Goal: Task Accomplishment & Management: Use online tool/utility

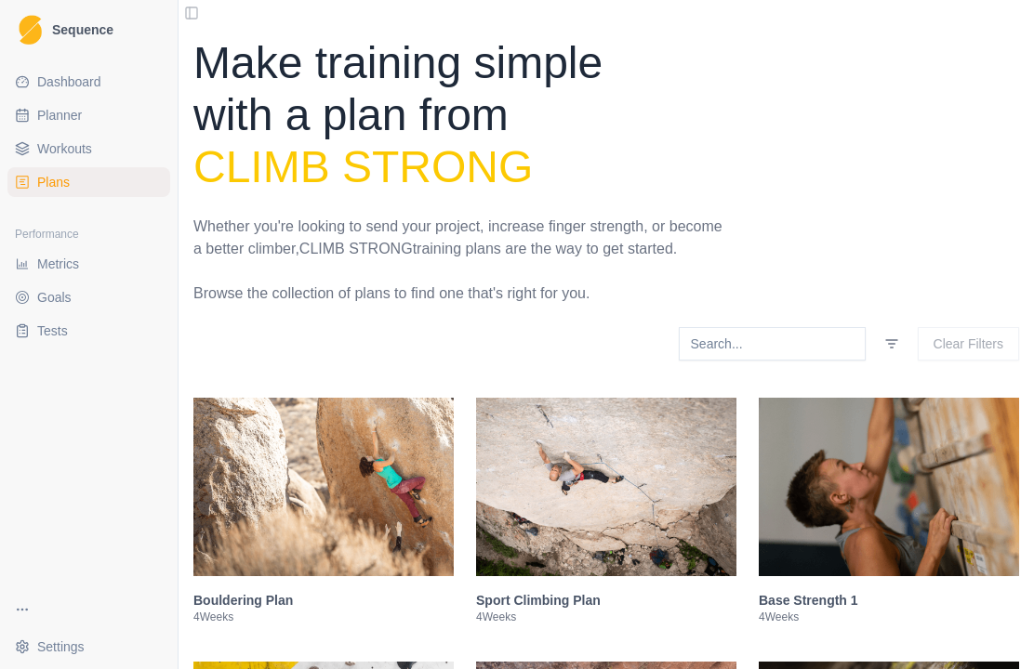
click at [46, 125] on link "Planner" at bounding box center [88, 115] width 163 height 30
select select "month"
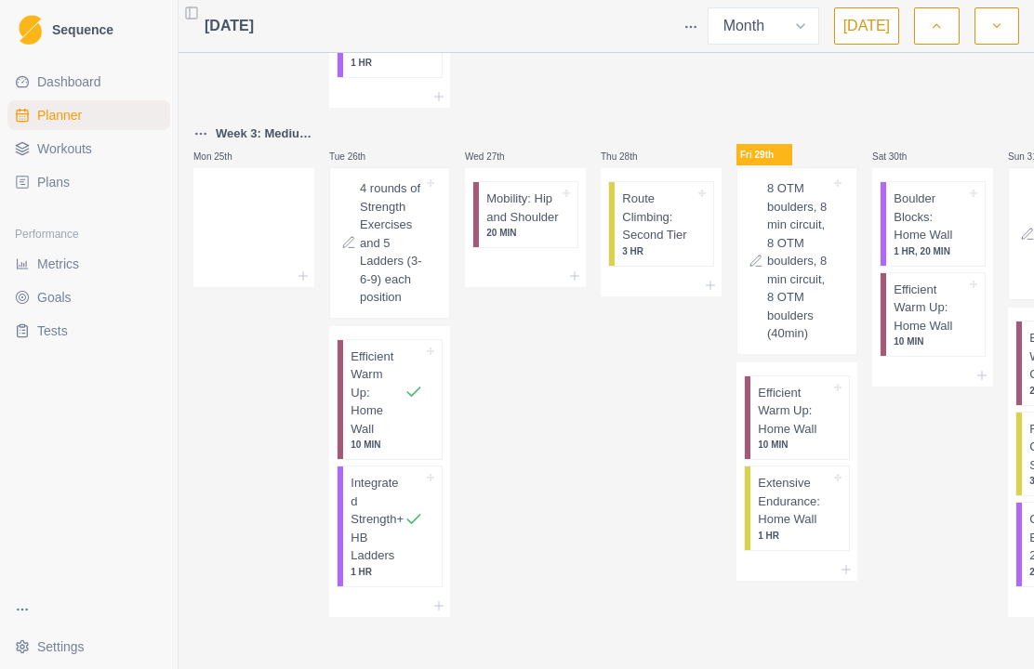
scroll to position [1333, 0]
click at [659, 244] on p "Route Climbing: Second Tier" at bounding box center [658, 217] width 73 height 55
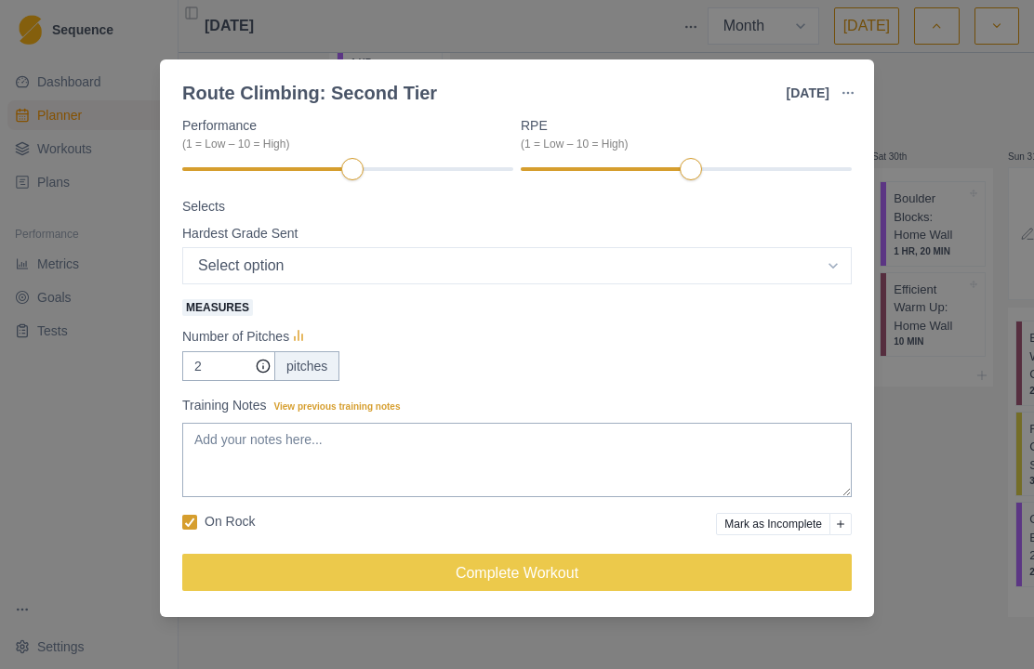
scroll to position [259, 0]
click at [753, 274] on select "Select option 5.4 5.5 5.6 5.7 5.8 5.9 5.10a 5.10b 5.10c 5.10d 5.11a 5.11b 5.11c…" at bounding box center [516, 265] width 669 height 37
select select "11"
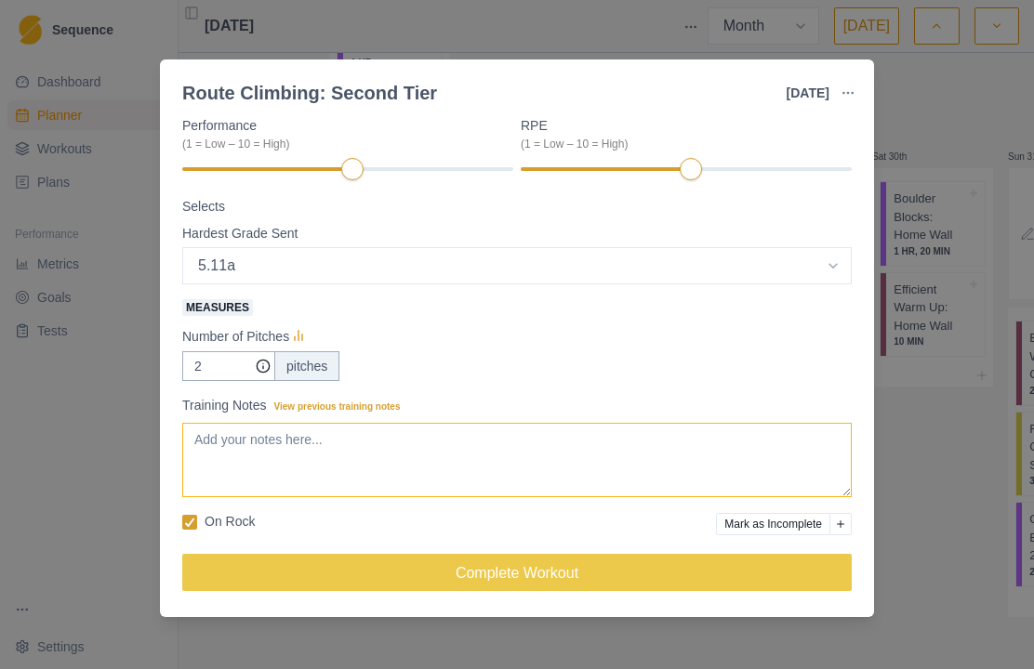
click at [576, 457] on textarea "Training Notes View previous training notes" at bounding box center [516, 460] width 669 height 74
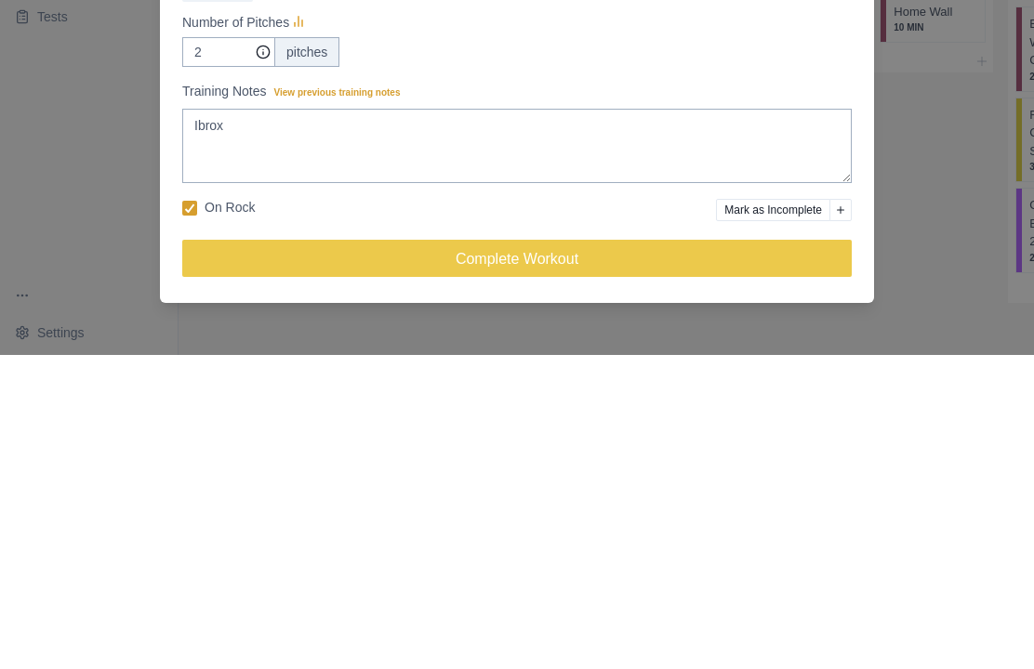
click at [197, 512] on label "On Rock" at bounding box center [218, 522] width 73 height 20
click at [182, 522] on input "On Rock" at bounding box center [181, 522] width 1 height 1
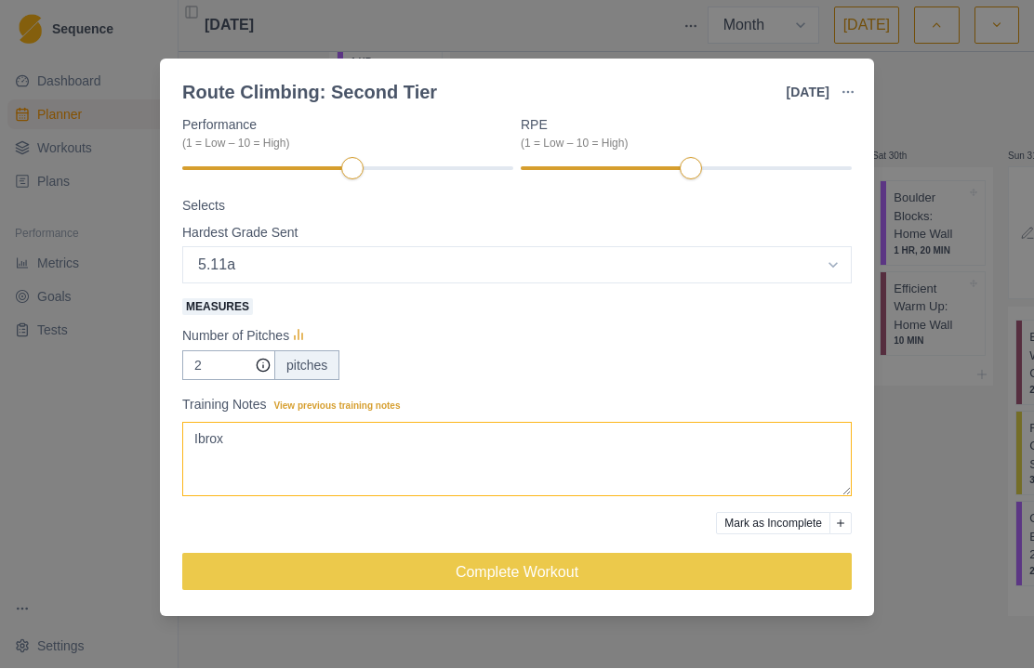
click at [495, 459] on textarea "Ibrox" at bounding box center [516, 460] width 669 height 74
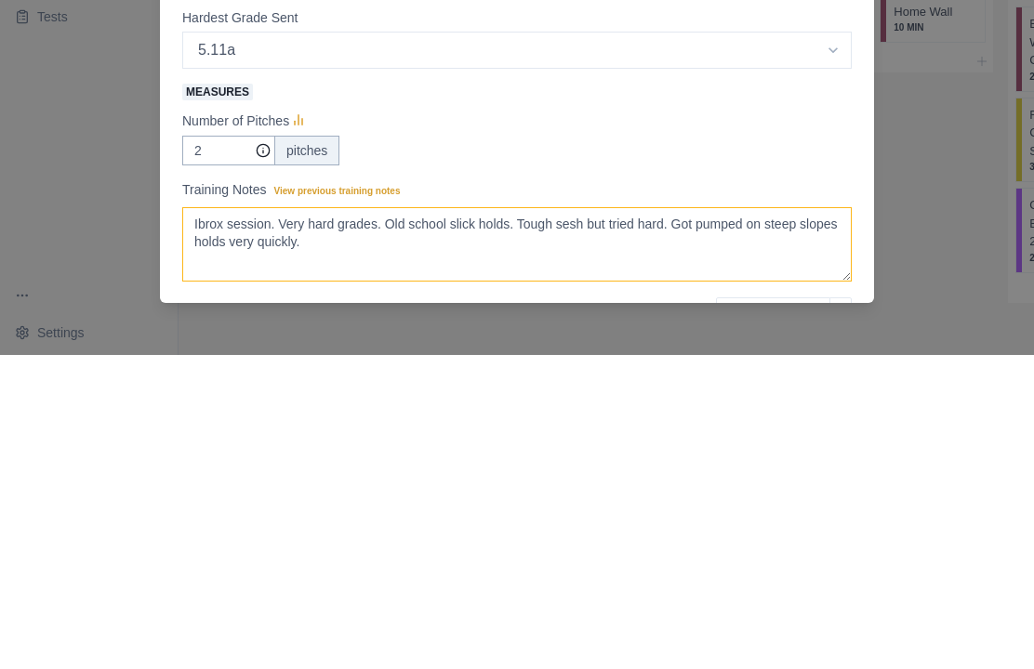
scroll to position [159, 0]
type textarea "Ibrox session. Very hard grades. Old school slick holds. Tough sesh but tried h…"
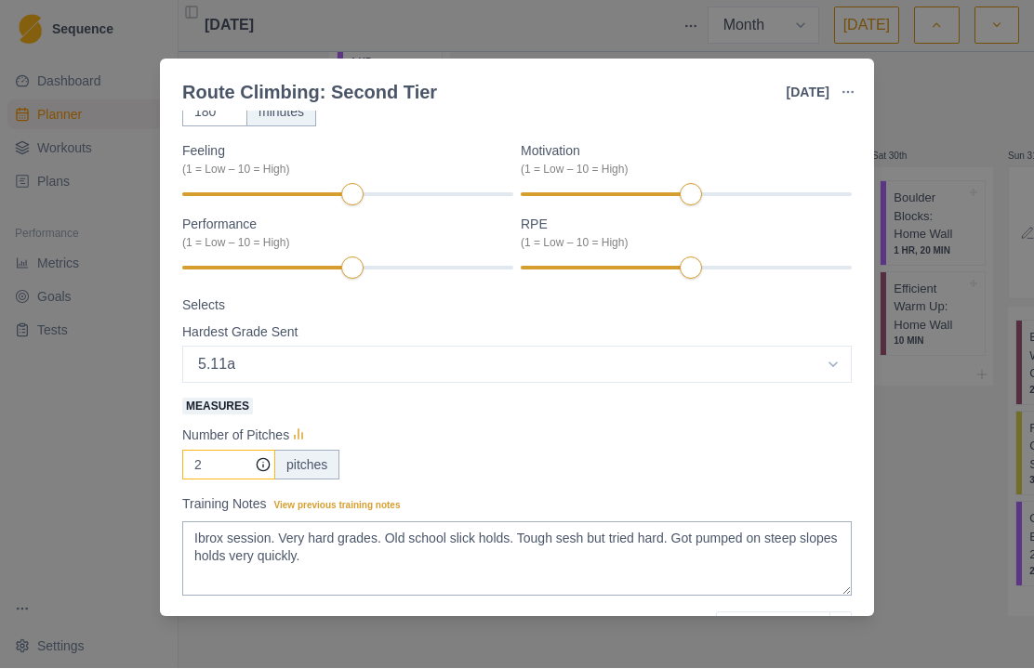
click at [233, 453] on input "2" at bounding box center [228, 466] width 93 height 30
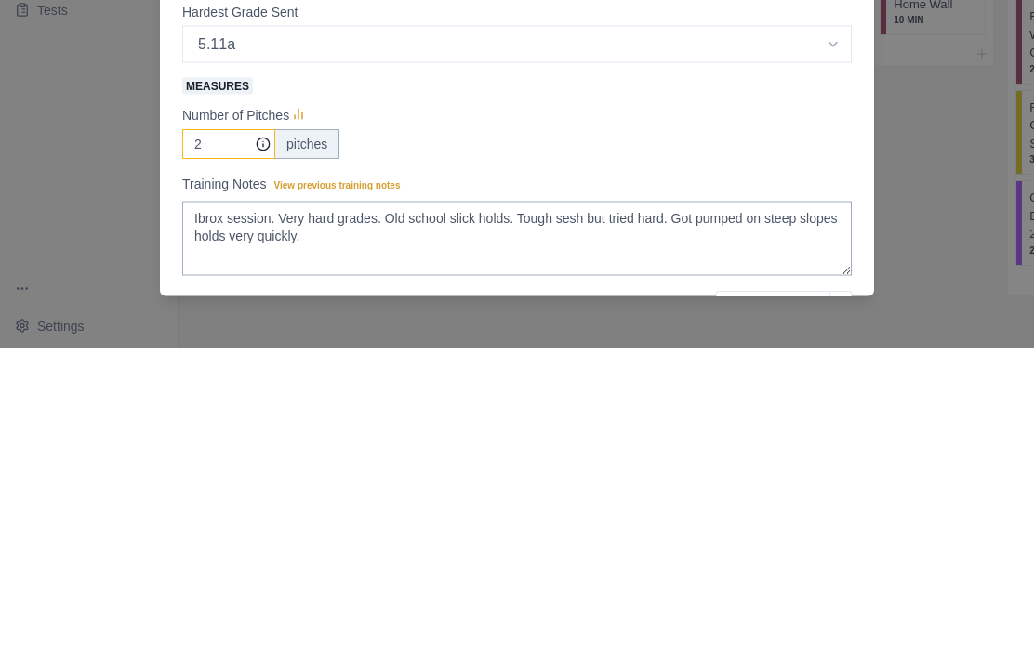
click at [237, 451] on input "2" at bounding box center [228, 466] width 93 height 30
type input "8"
click at [812, 451] on div "8 pitches" at bounding box center [516, 466] width 669 height 30
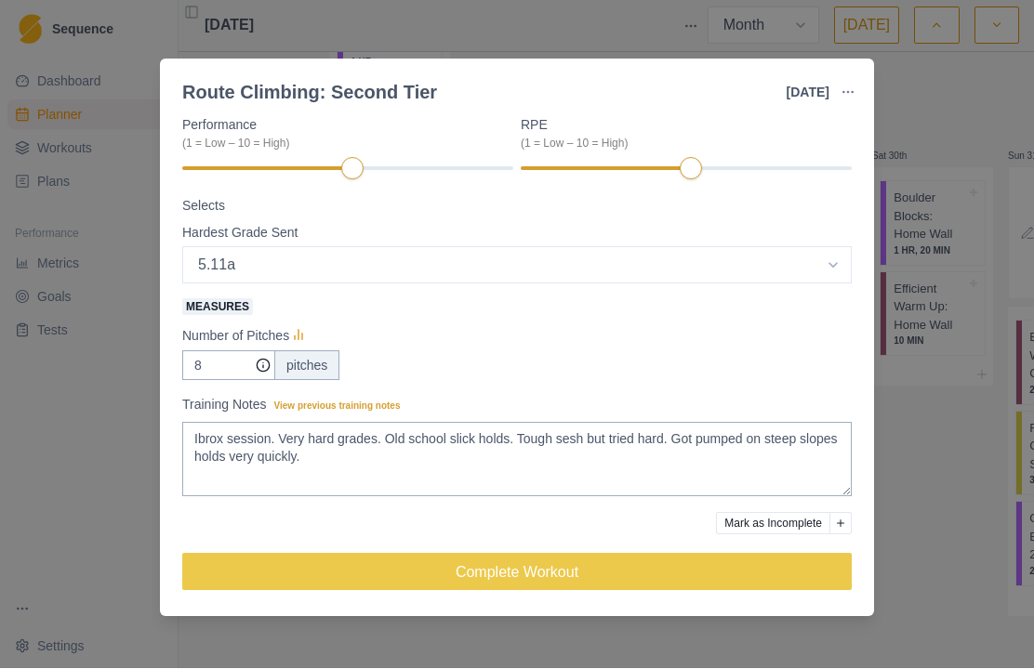
scroll to position [259, 0]
click at [764, 574] on button "Complete Workout" at bounding box center [516, 572] width 669 height 37
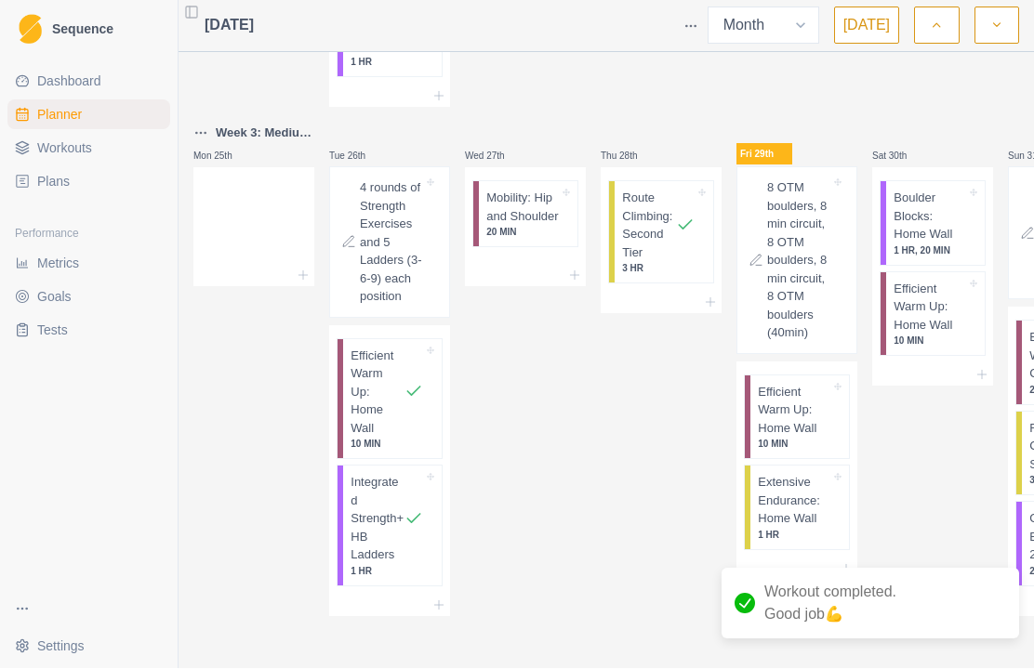
click at [66, 88] on span "Dashboard" at bounding box center [69, 82] width 64 height 19
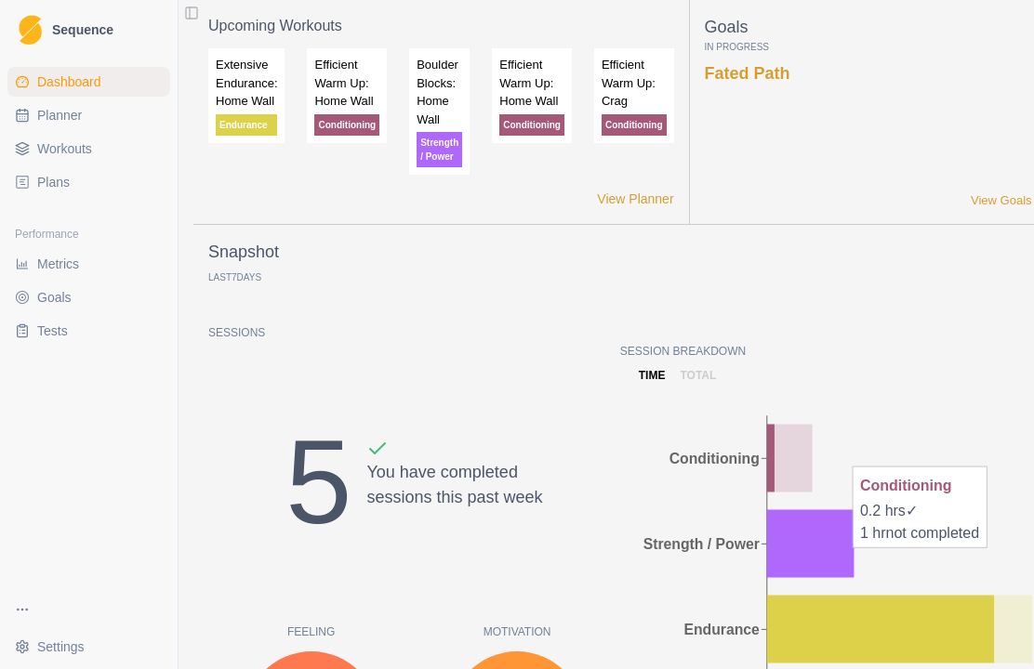
click at [49, 185] on span "Plans" at bounding box center [53, 182] width 33 height 19
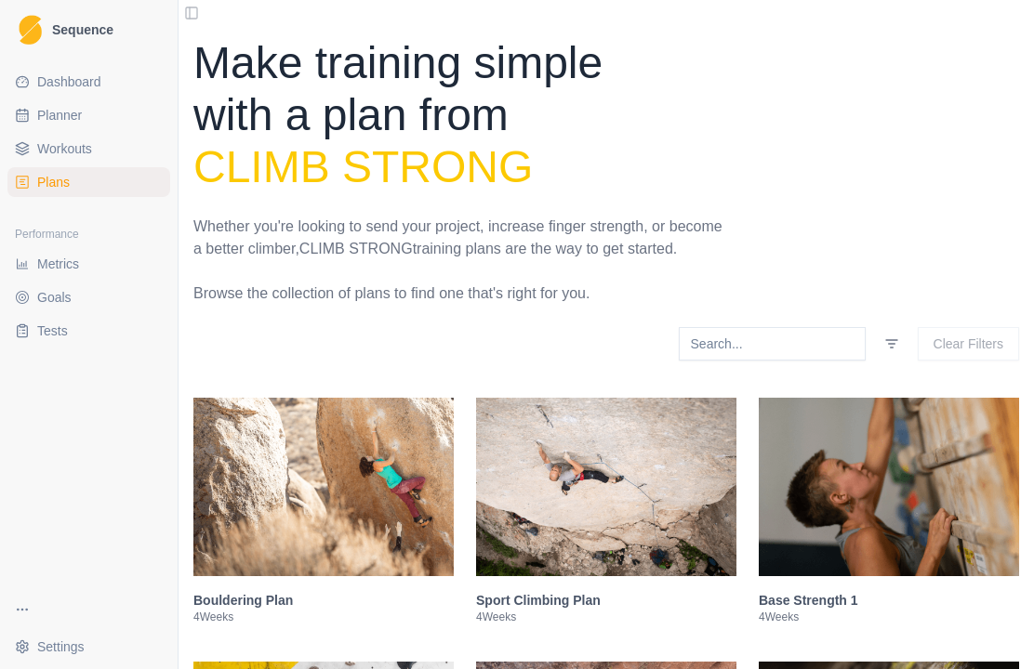
click at [35, 196] on link "Plans" at bounding box center [88, 182] width 163 height 30
click at [36, 177] on link "Plans" at bounding box center [88, 182] width 163 height 30
click at [38, 194] on link "Plans" at bounding box center [88, 182] width 163 height 30
click at [44, 176] on span "Plans" at bounding box center [53, 182] width 33 height 19
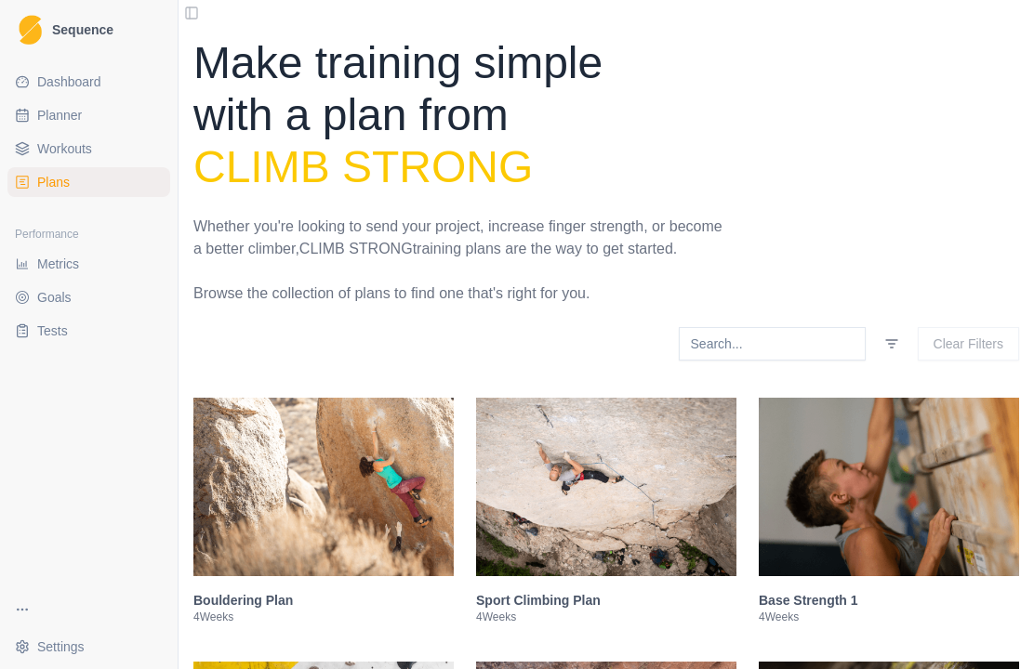
click at [37, 209] on div "Dashboard Planner Workouts Plans Performance Metrics Goals Tests" at bounding box center [89, 323] width 178 height 528
click at [13, 168] on link "Plans" at bounding box center [88, 182] width 163 height 30
click at [36, 134] on link "Workouts" at bounding box center [88, 149] width 163 height 30
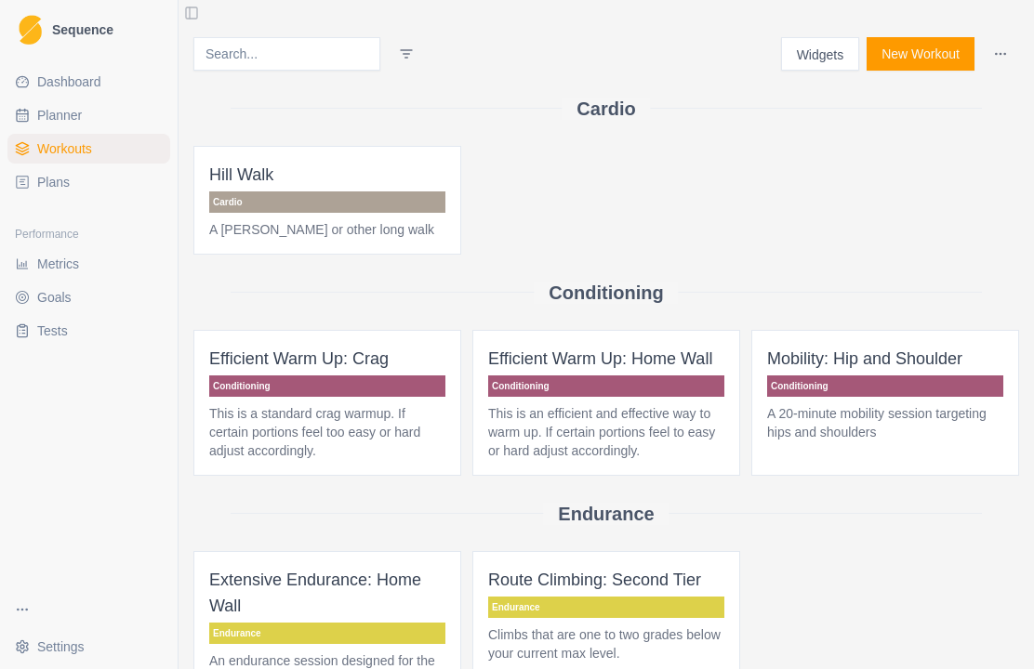
click at [35, 178] on link "Plans" at bounding box center [88, 182] width 163 height 30
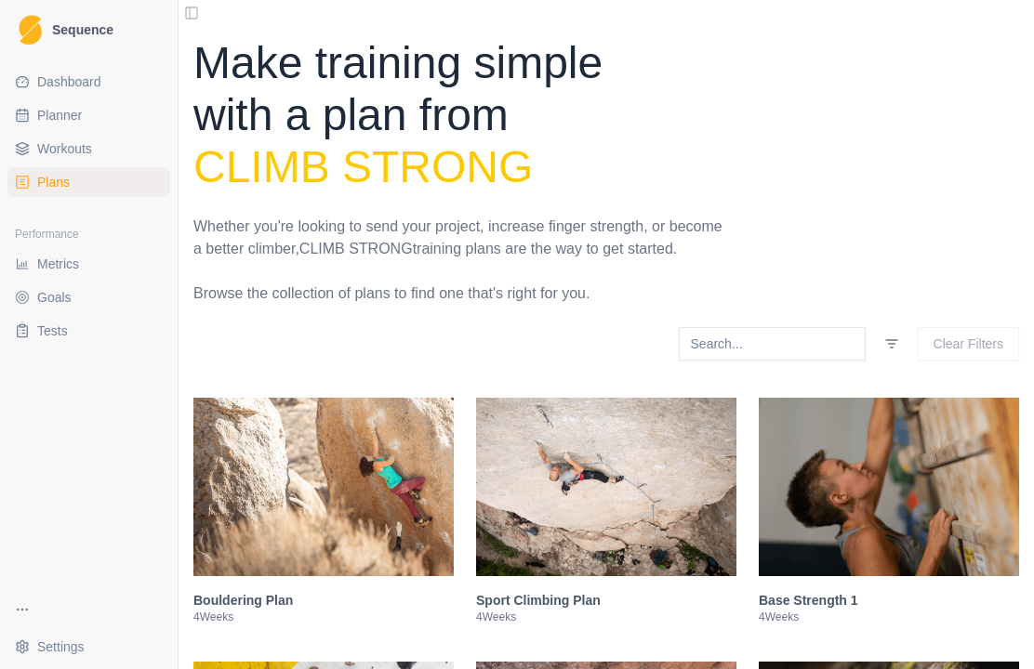
click at [39, 178] on span "Plans" at bounding box center [53, 182] width 33 height 19
click at [55, 110] on span "Planner" at bounding box center [59, 115] width 45 height 19
select select "month"
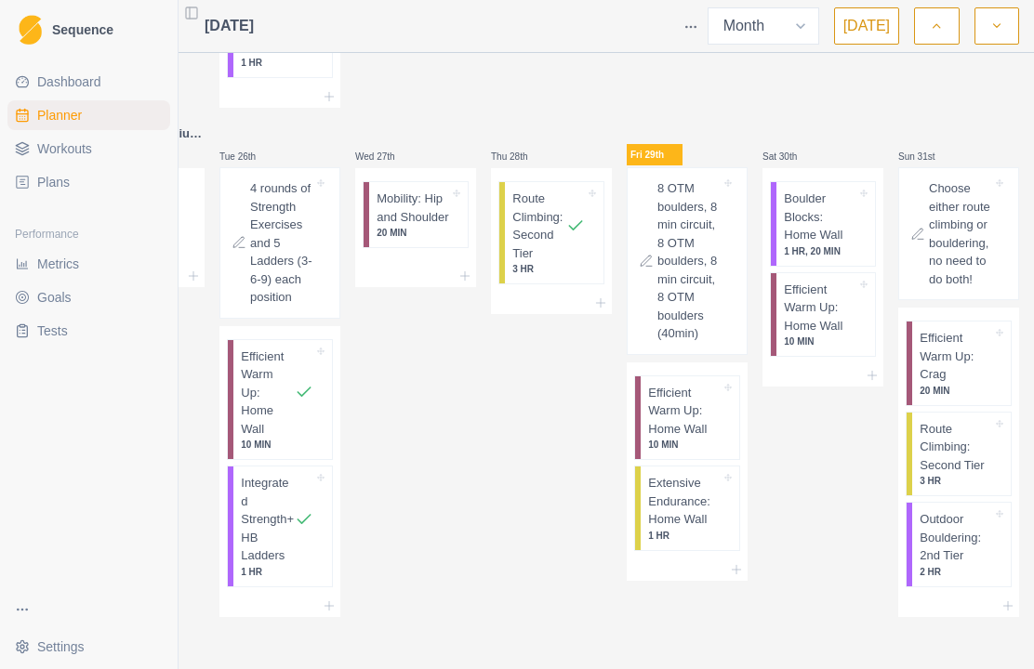
scroll to position [1333, 0]
click at [872, 383] on icon at bounding box center [872, 375] width 15 height 15
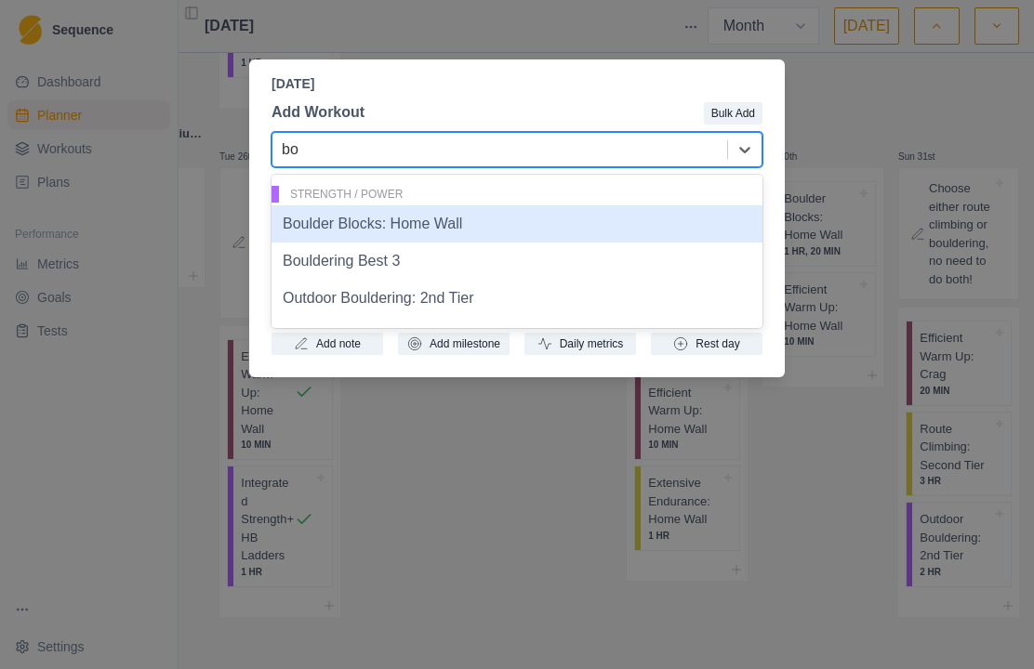
type input "bo"
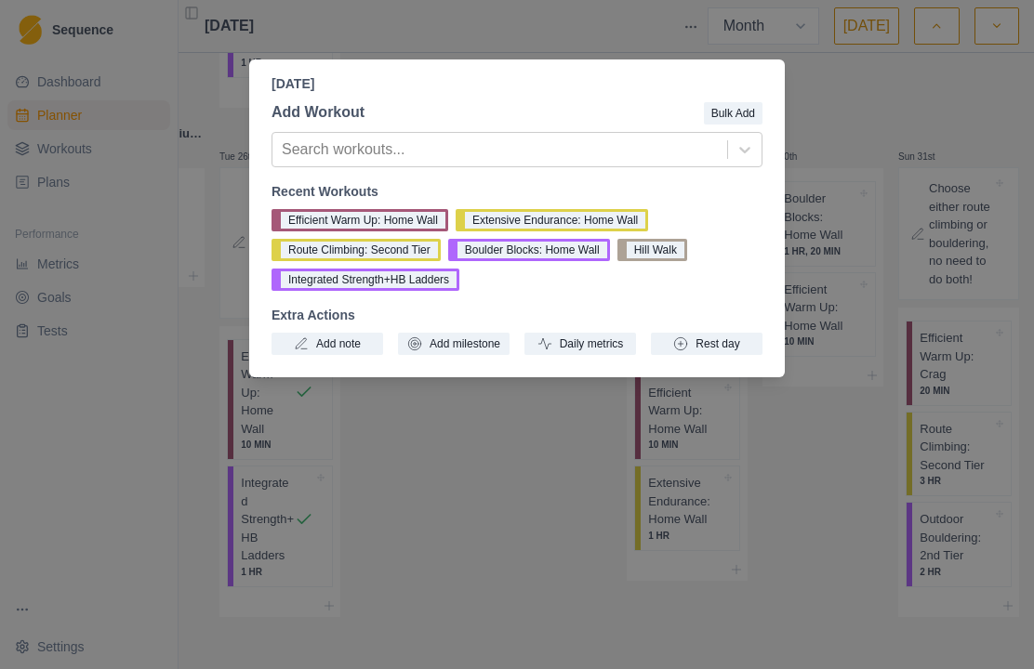
click at [936, 160] on div "[DATE] Add Workout Bulk Add Search workouts... Recent Workouts Efficient Warm U…" at bounding box center [517, 334] width 1034 height 669
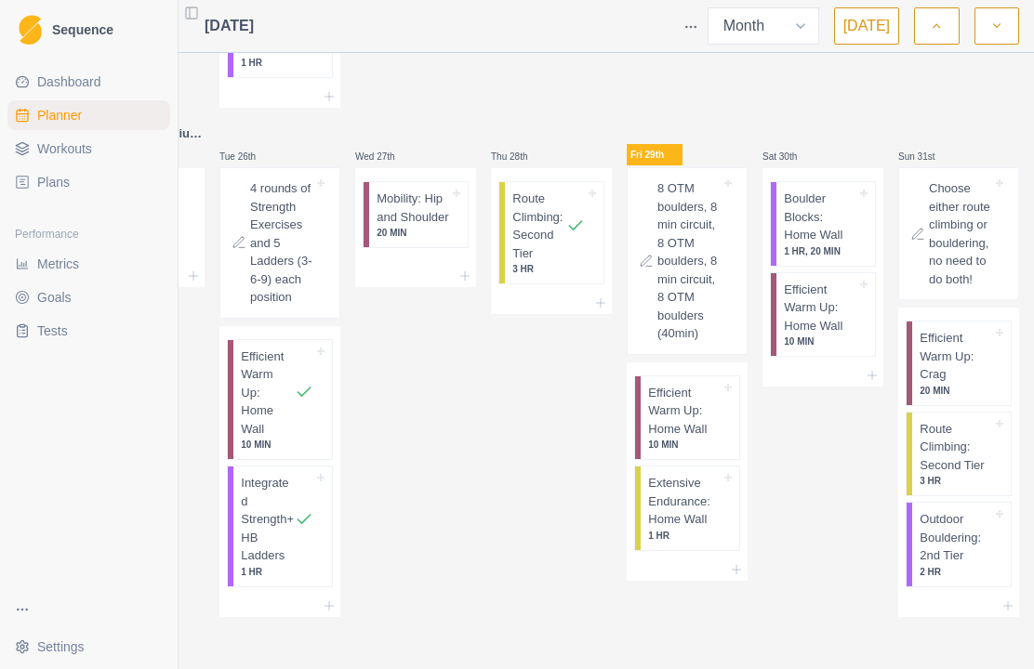
click at [54, 143] on span "Workouts" at bounding box center [64, 148] width 55 height 19
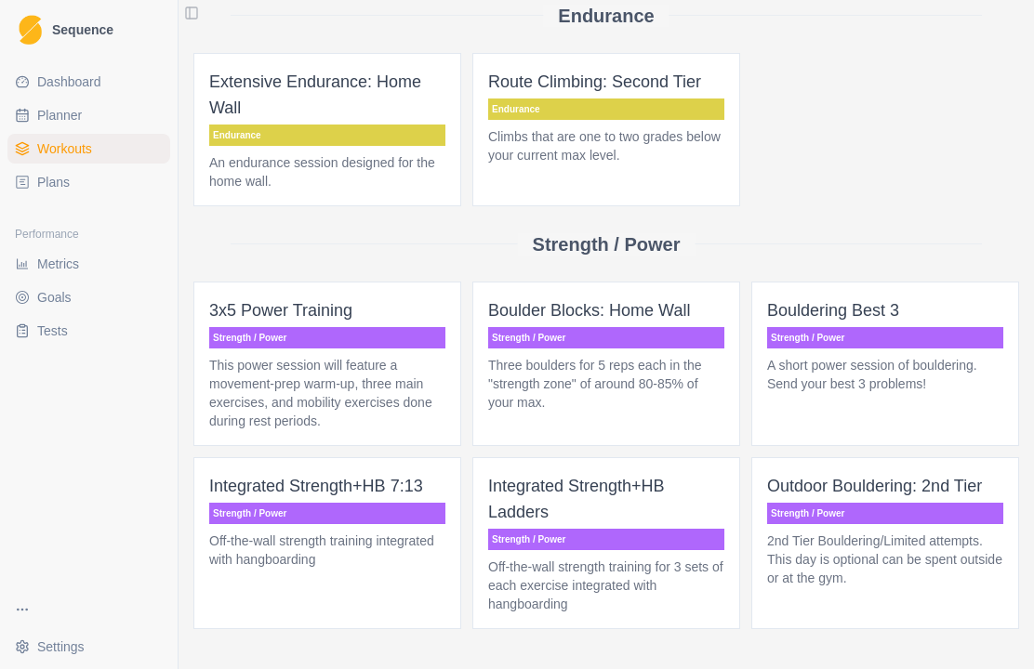
scroll to position [498, 0]
click at [967, 391] on p "A short power session of bouldering. Send your best 3 problems!" at bounding box center [885, 374] width 236 height 37
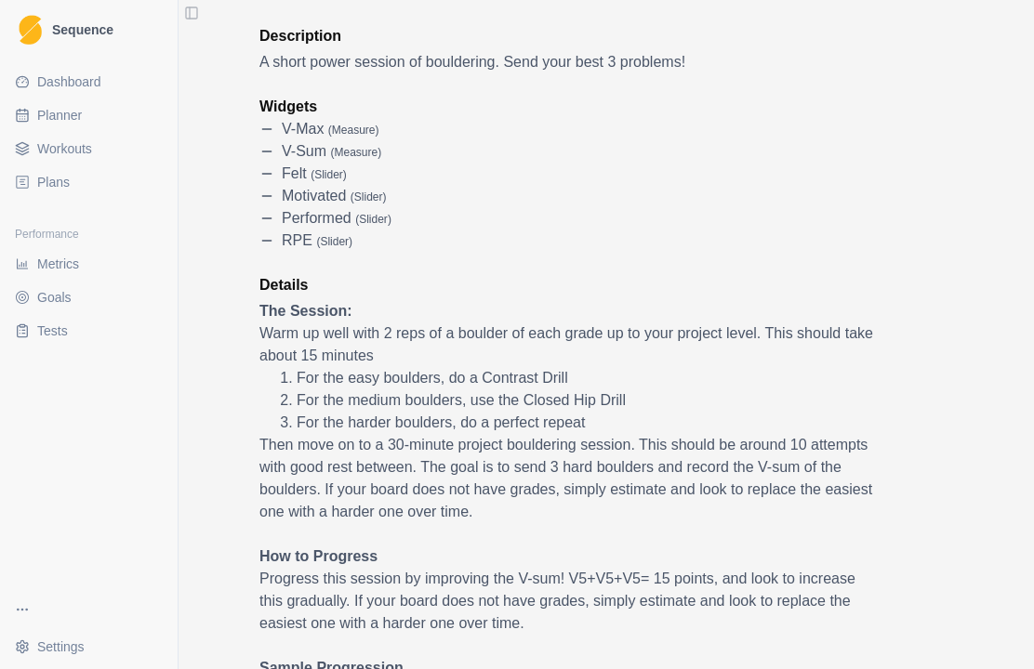
scroll to position [209, 0]
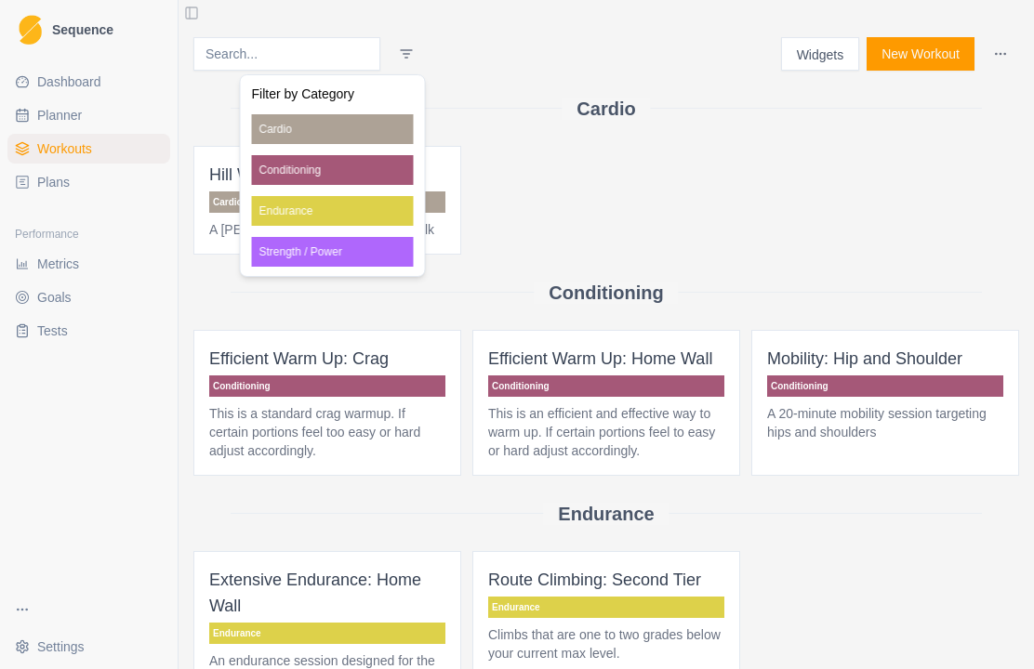
click at [789, 200] on html "Sequence Dashboard Planner Workouts Plans Performance Metrics Goals Tests Setti…" at bounding box center [517, 334] width 1034 height 669
click at [379, 264] on p "Strength / Power" at bounding box center [333, 252] width 162 height 30
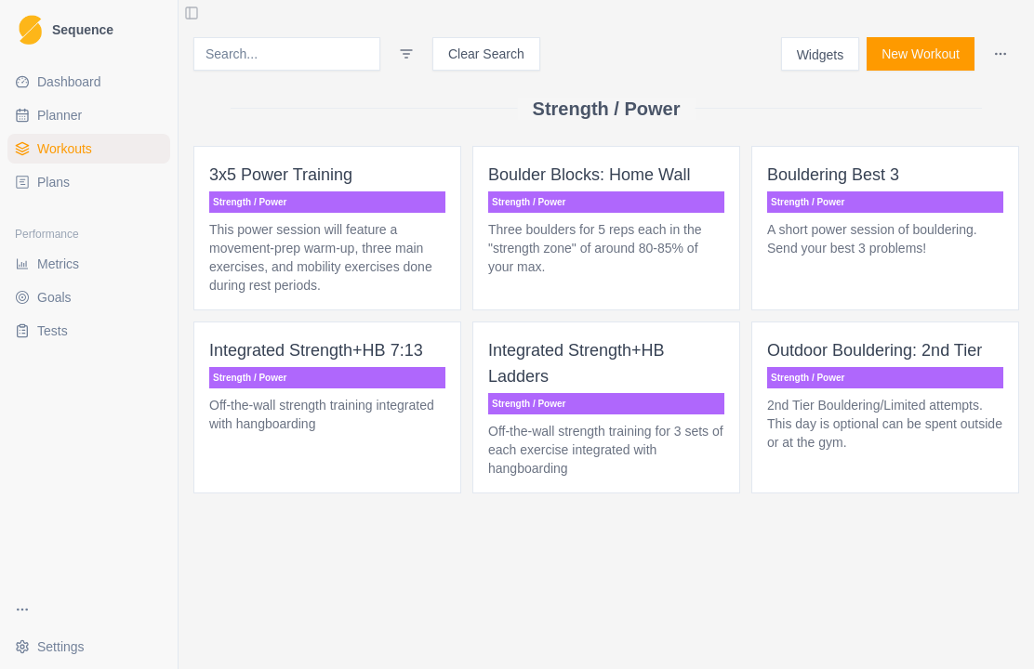
click at [926, 61] on button "New Workout" at bounding box center [920, 53] width 108 height 33
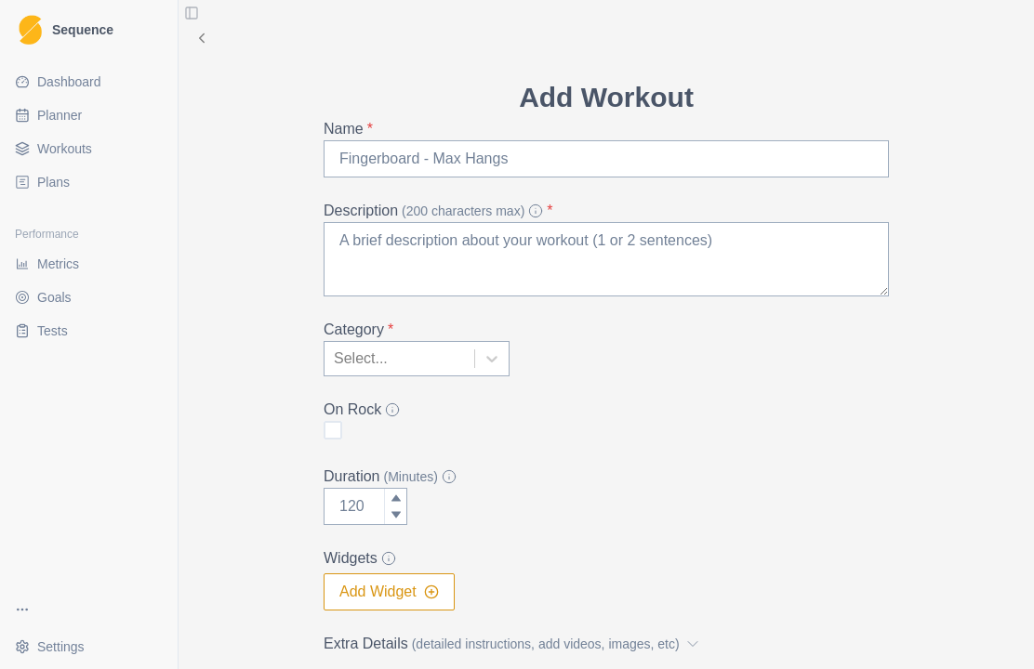
click at [197, 41] on icon at bounding box center [201, 38] width 17 height 17
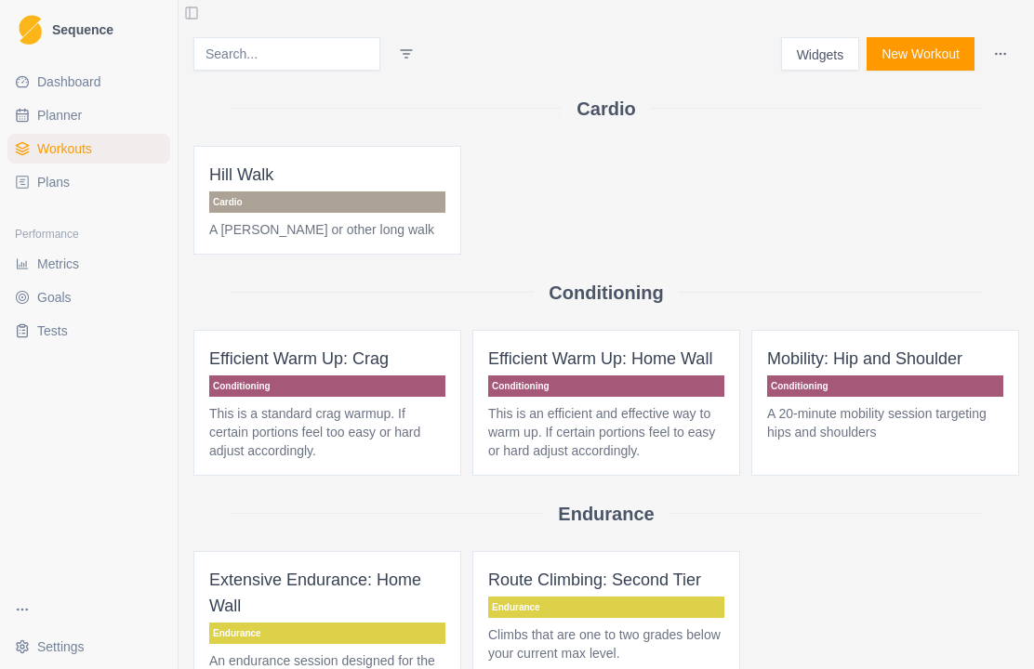
click at [54, 113] on span "Planner" at bounding box center [59, 115] width 45 height 19
select select "month"
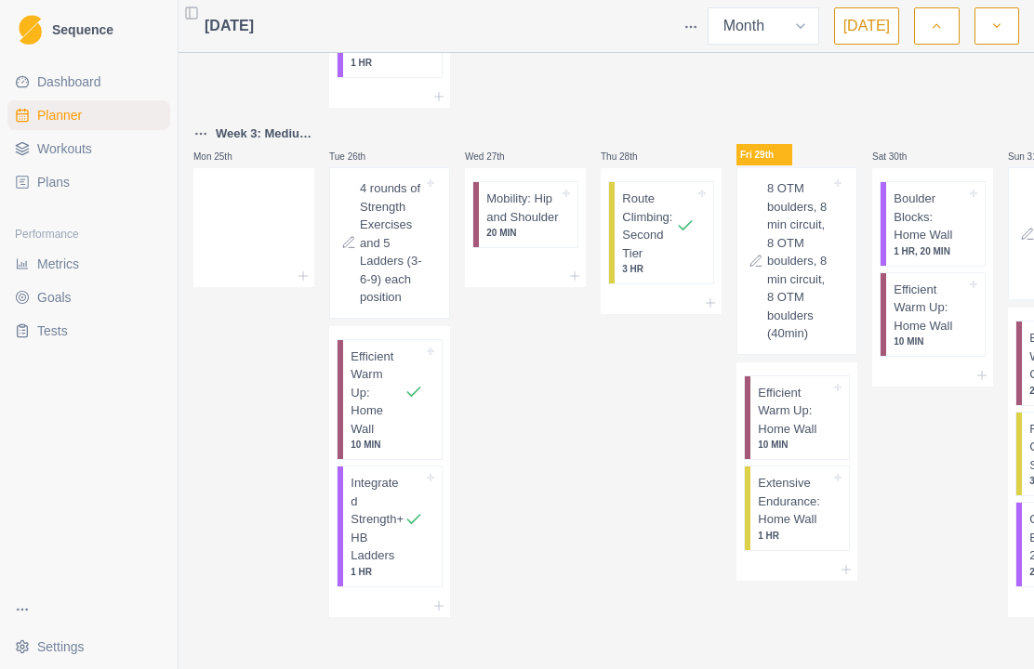
scroll to position [1333, 0]
click at [796, 310] on p "8 OTM boulders, 8 min circuit, 8 OTM boulders, 8 min circuit, 8 OTM boulders (4…" at bounding box center [798, 261] width 63 height 164
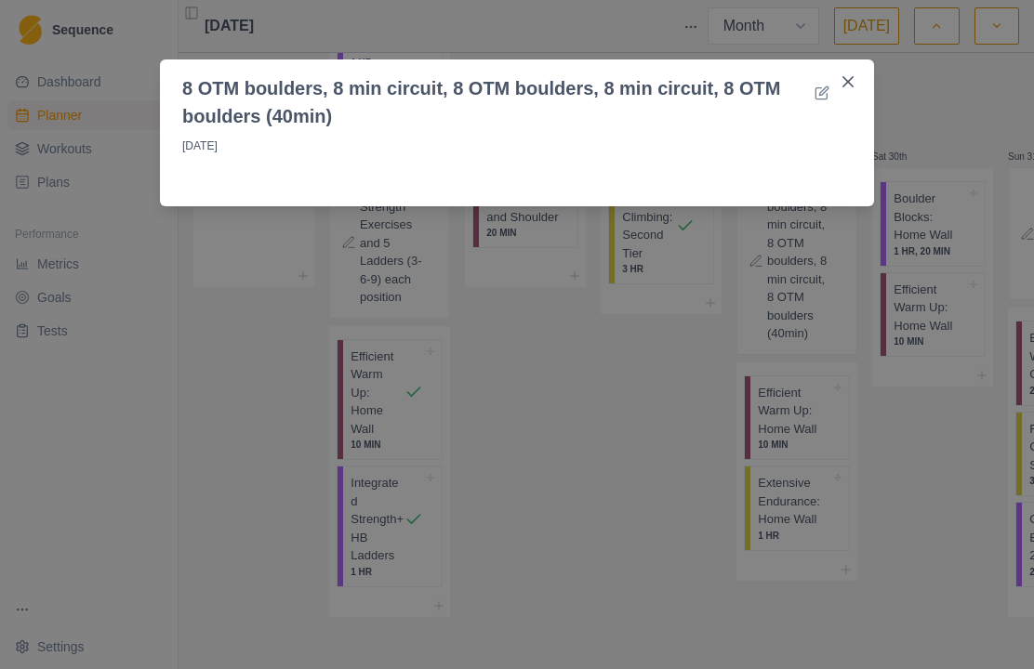
click at [849, 73] on button "Close" at bounding box center [848, 82] width 30 height 30
